Goal: Information Seeking & Learning: Learn about a topic

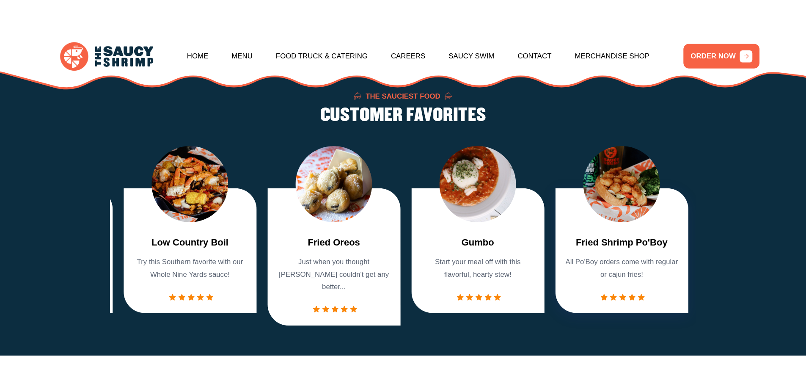
scroll to position [634, 0]
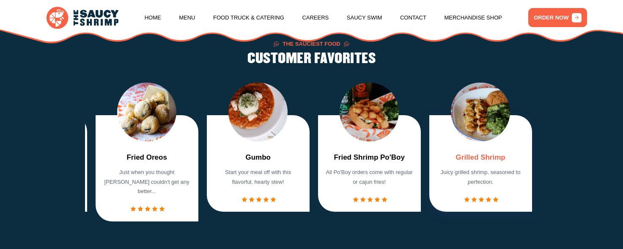
click at [480, 161] on link "Grilled Shrimp" at bounding box center [480, 157] width 49 height 11
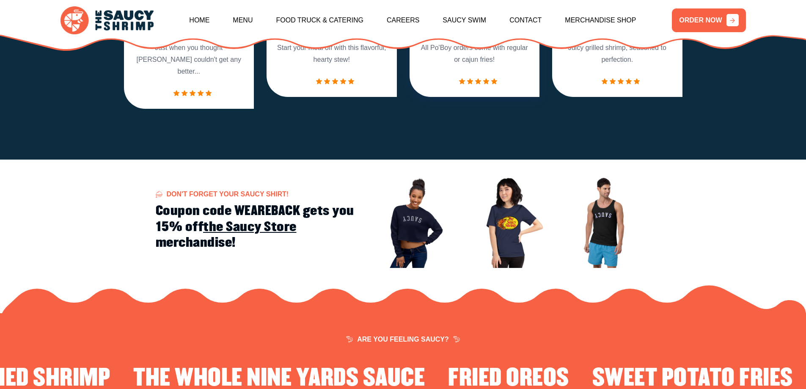
scroll to position [973, 0]
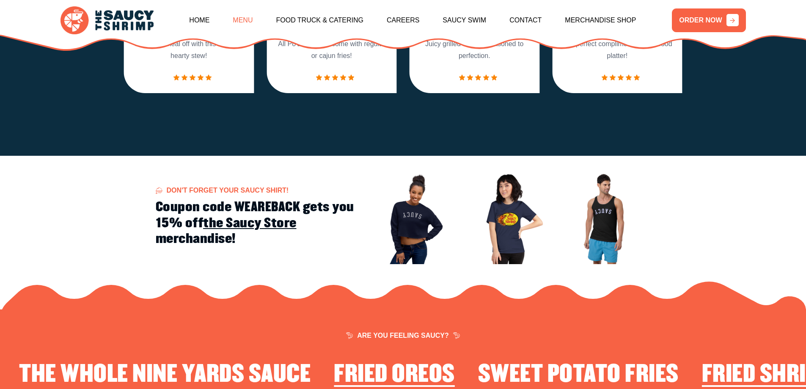
click at [252, 22] on link "Menu" at bounding box center [243, 20] width 20 height 36
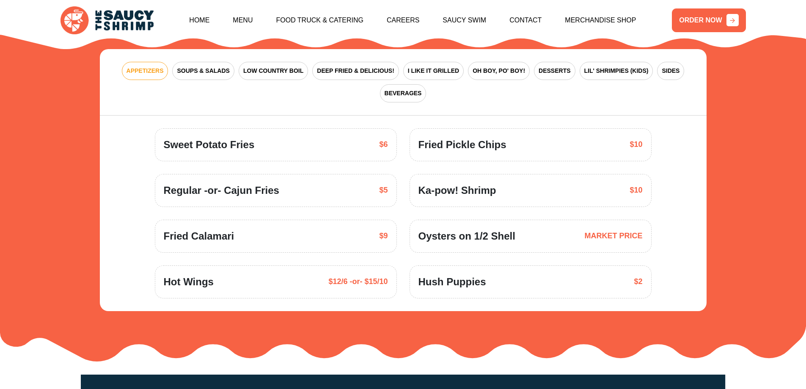
scroll to position [1284, 0]
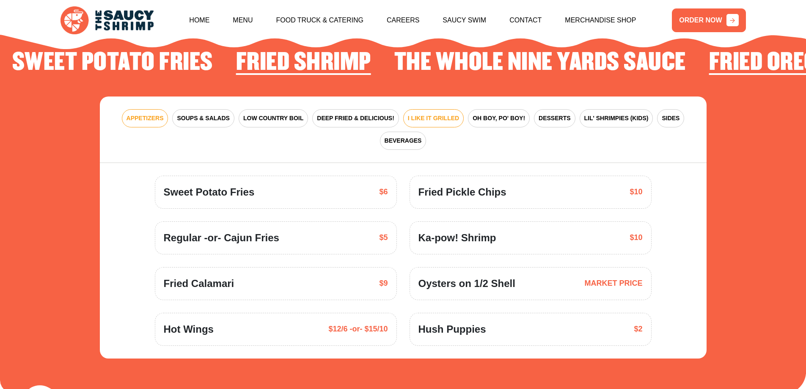
click at [409, 114] on span "I LIKE IT GRILLED" at bounding box center [433, 118] width 51 height 9
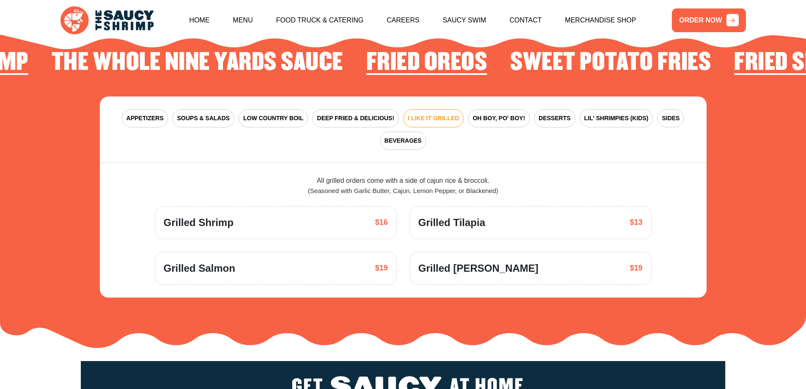
click at [220, 215] on span "Grilled Shrimp" at bounding box center [199, 222] width 70 height 15
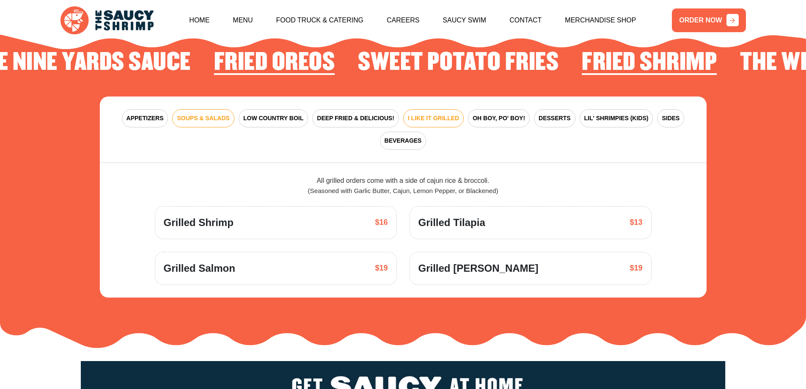
click at [202, 114] on span "SOUPS & SALADS" at bounding box center [203, 118] width 52 height 9
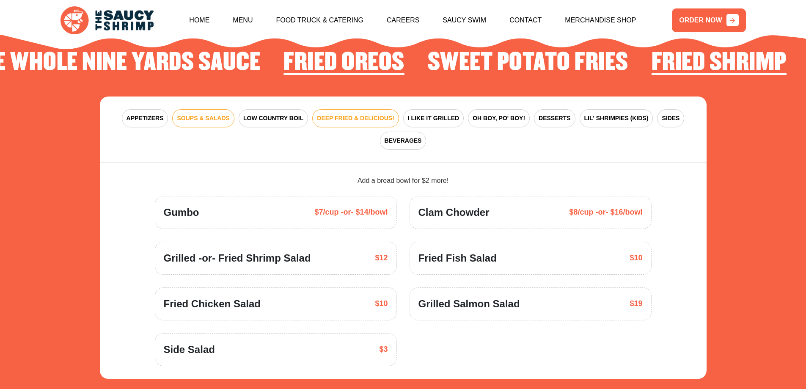
click at [321, 114] on span "DEEP FRIED & DELICIOUS!" at bounding box center [355, 118] width 77 height 9
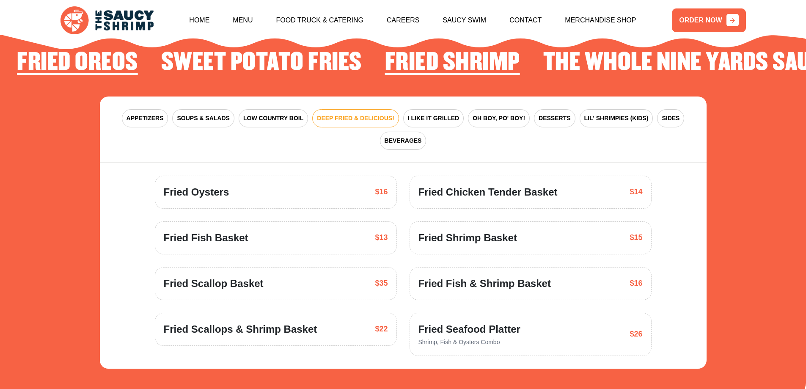
click at [484, 230] on span "Fried Shrimp Basket" at bounding box center [467, 237] width 99 height 15
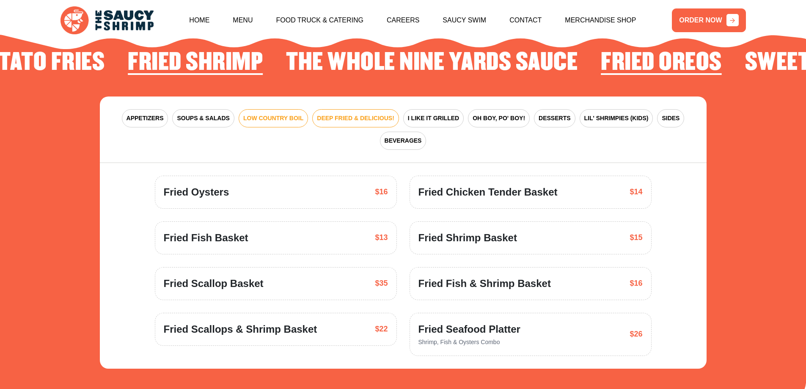
click at [273, 114] on span "LOW COUNTRY BOIL" at bounding box center [273, 118] width 60 height 9
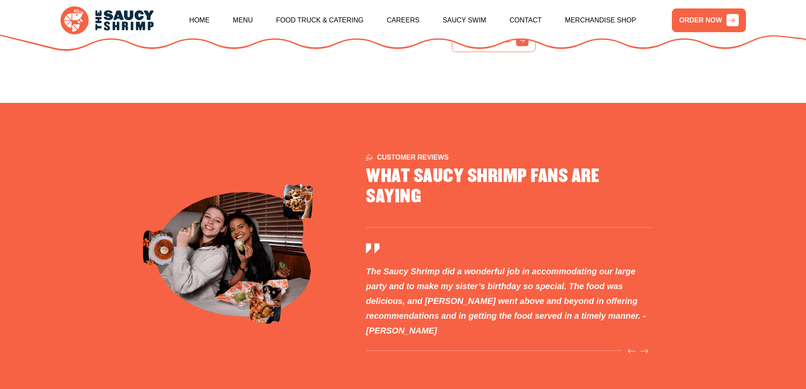
scroll to position [2765, 0]
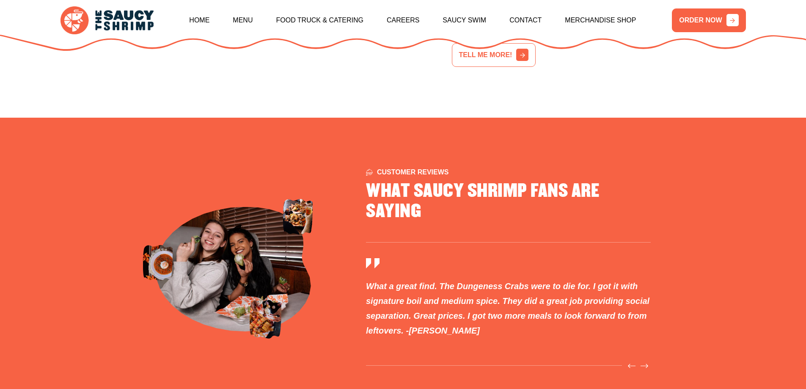
click at [261, 225] on img at bounding box center [234, 269] width 156 height 124
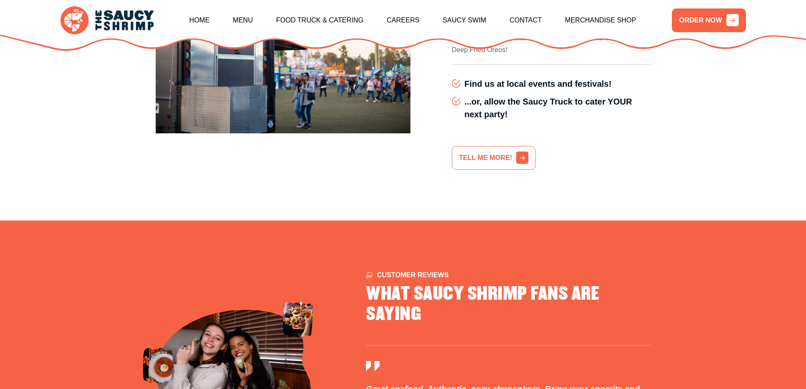
scroll to position [2638, 0]
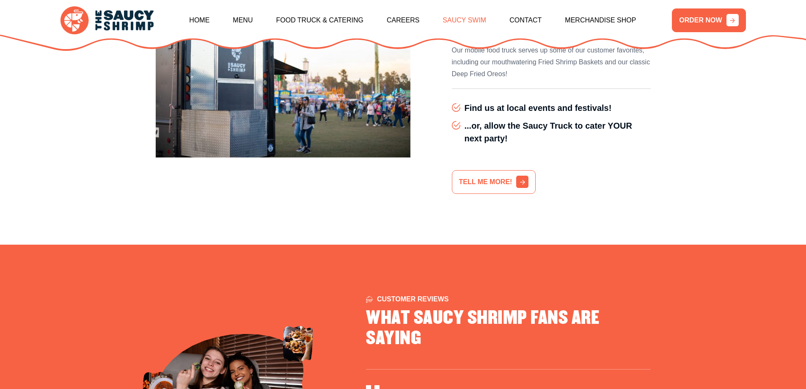
click at [469, 21] on link "Saucy Swim" at bounding box center [464, 20] width 44 height 36
click at [252, 21] on link "Menu" at bounding box center [243, 20] width 20 height 36
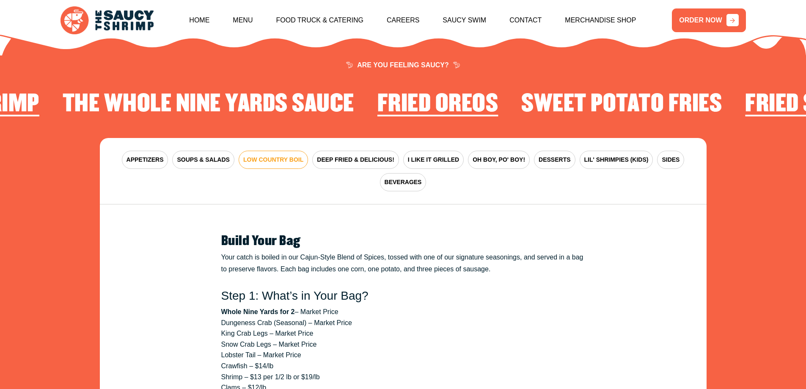
scroll to position [1242, 0]
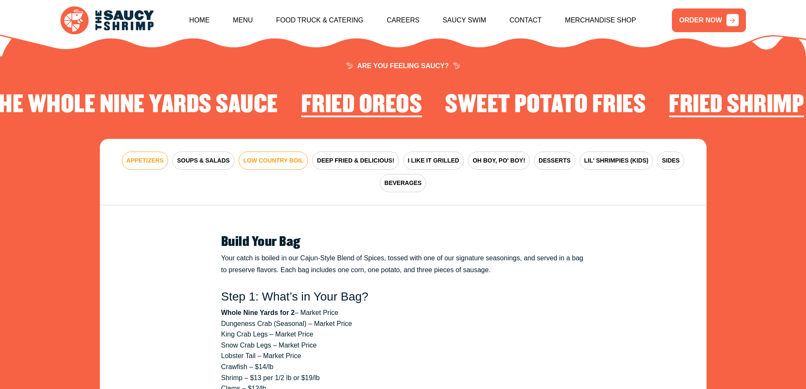
click at [150, 156] on span "APPETIZERS" at bounding box center [144, 160] width 37 height 9
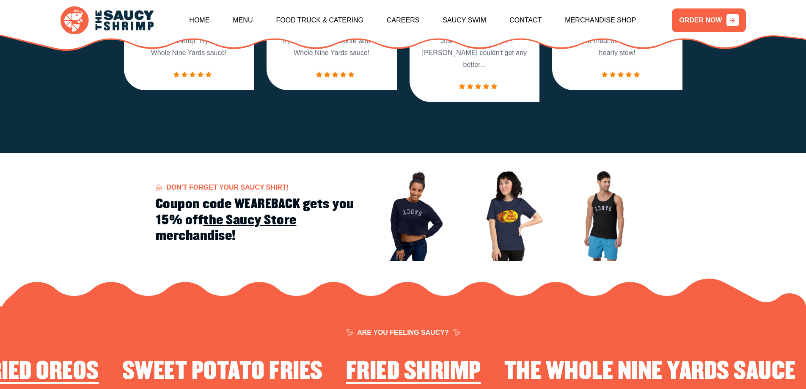
scroll to position [973, 0]
